Goal: Information Seeking & Learning: Learn about a topic

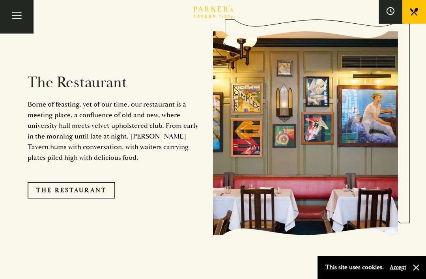
scroll to position [621, 0]
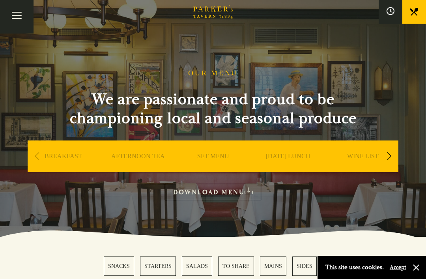
click at [214, 160] on link "SET MENU" at bounding box center [213, 168] width 32 height 32
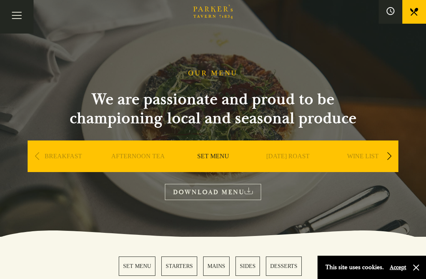
click at [219, 191] on link "DOWNLOAD MENU" at bounding box center [213, 192] width 96 height 16
click at [42, 157] on div "Previous slide" at bounding box center [37, 156] width 11 height 17
click at [39, 159] on div "Previous slide" at bounding box center [37, 156] width 11 height 17
click at [391, 157] on div "Next slide" at bounding box center [389, 156] width 11 height 17
click at [372, 156] on link "A LA CARTE" at bounding box center [363, 168] width 37 height 32
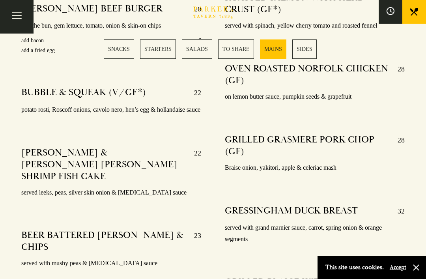
scroll to position [1522, 0]
